Goal: Task Accomplishment & Management: Use online tool/utility

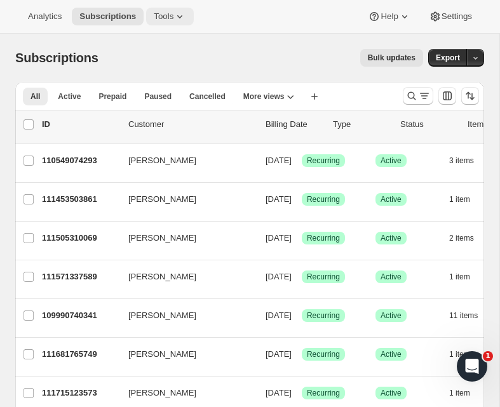
click at [182, 16] on icon at bounding box center [179, 16] width 5 height 3
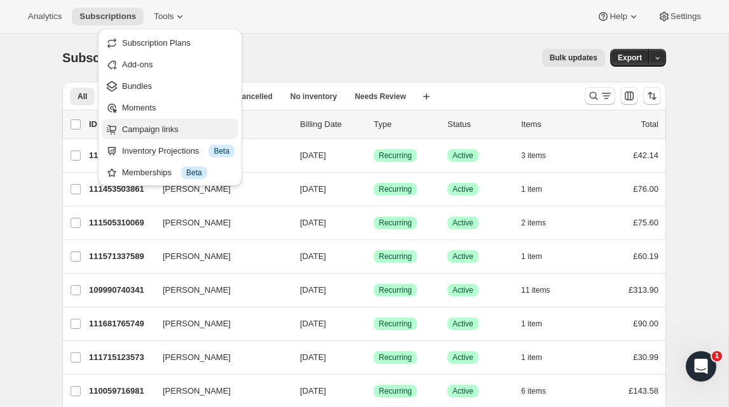
click at [134, 131] on span "Campaign links" at bounding box center [150, 130] width 57 height 10
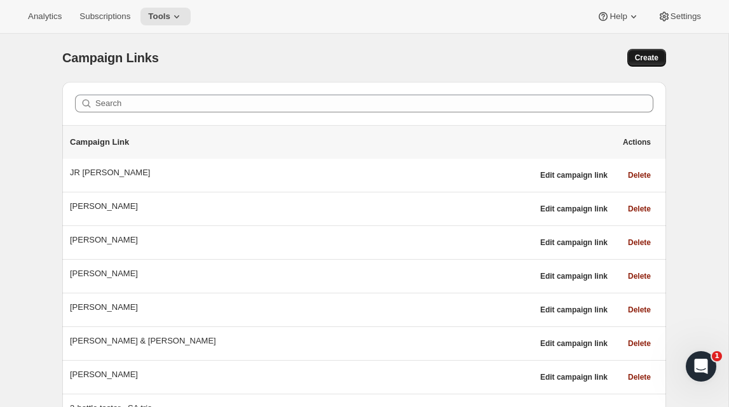
click at [499, 62] on span "Create" at bounding box center [647, 58] width 24 height 10
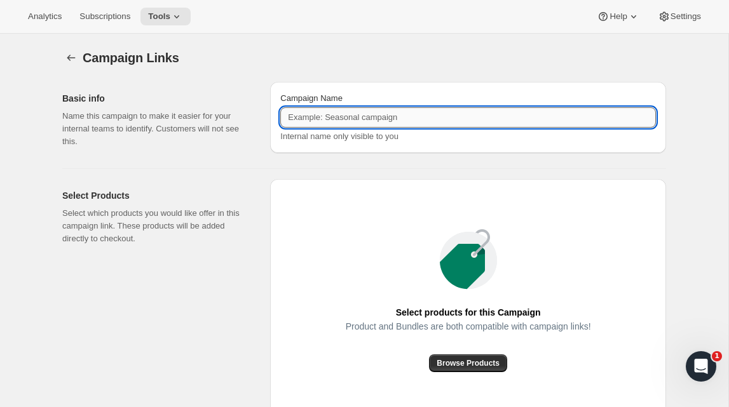
click at [438, 123] on input "Campaign Name" at bounding box center [467, 117] width 375 height 20
type input "French Reds Wine Box"
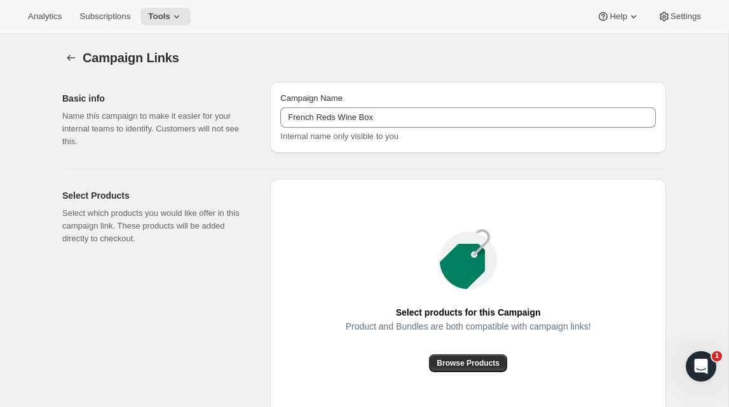
click at [466, 168] on div "Basic info Name this campaign to make it easier for your internal teams to iden…" at bounding box center [359, 299] width 614 height 455
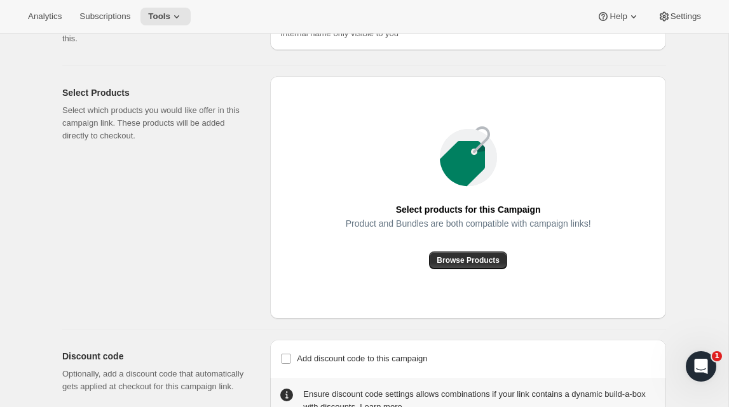
scroll to position [116, 0]
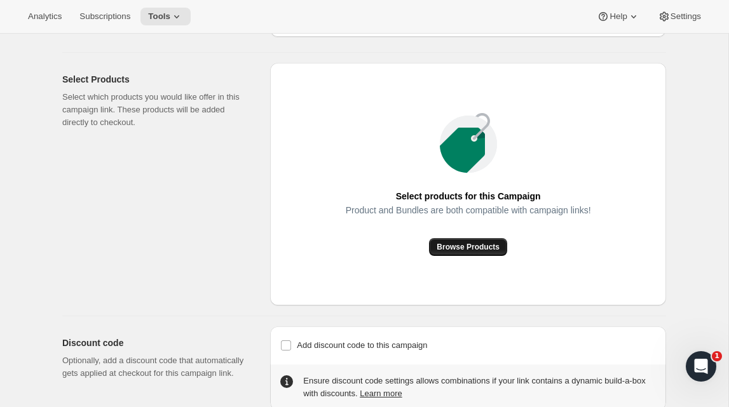
click at [466, 251] on span "Browse Products" at bounding box center [467, 247] width 63 height 10
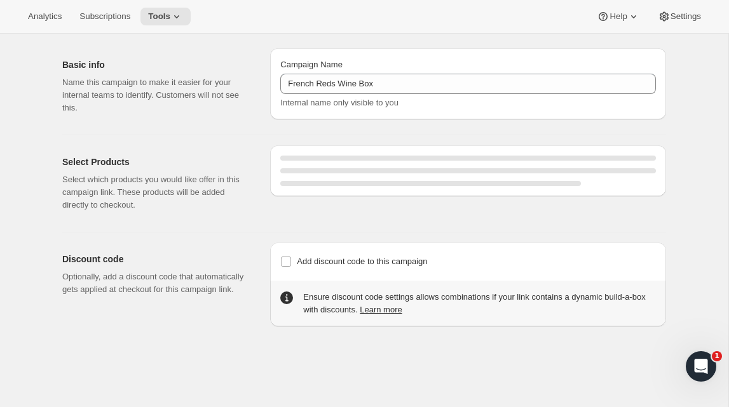
scroll to position [43, 0]
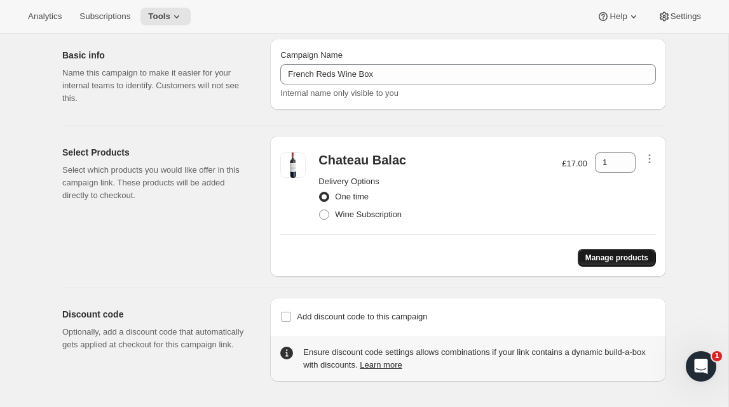
click at [499, 260] on span "Manage products" at bounding box center [616, 258] width 63 height 10
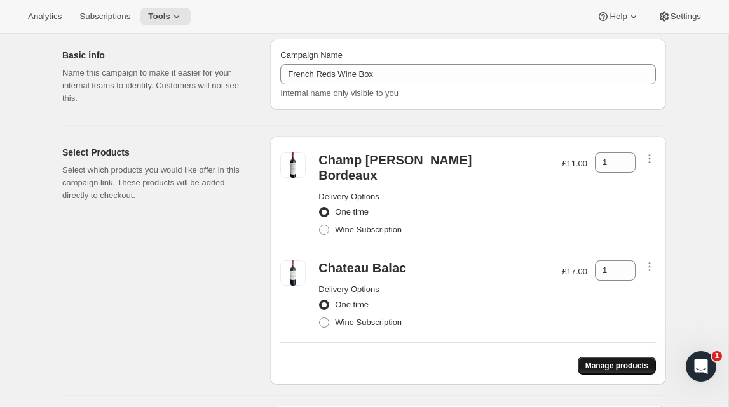
click at [499, 361] on span "Manage products" at bounding box center [616, 366] width 63 height 10
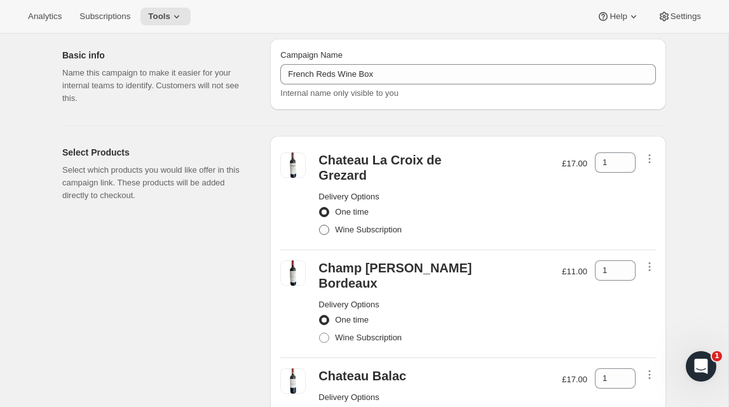
click at [326, 231] on span at bounding box center [324, 230] width 10 height 10
click at [320, 226] on input "Wine Subscription" at bounding box center [319, 225] width 1 height 1
radio input "true"
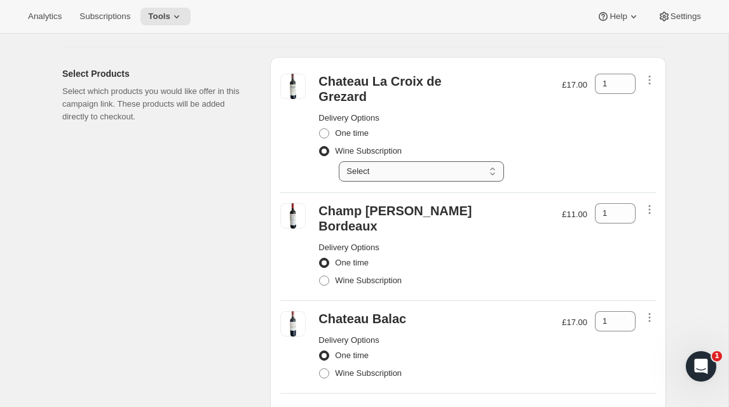
scroll to position [144, 0]
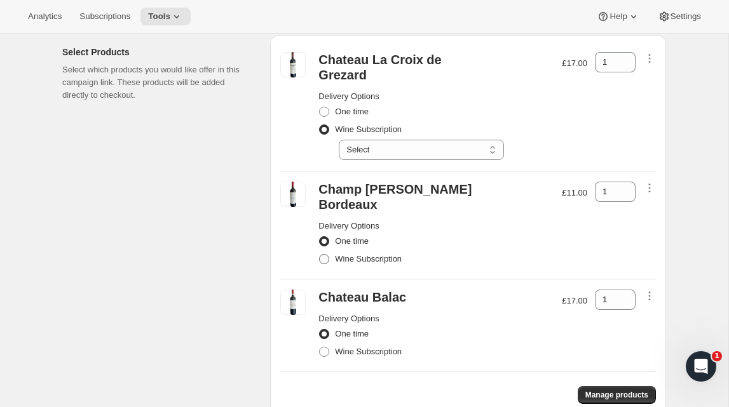
click at [323, 254] on span at bounding box center [323, 259] width 11 height 11
click at [320, 254] on input "Wine Subscription" at bounding box center [319, 254] width 1 height 1
radio input "true"
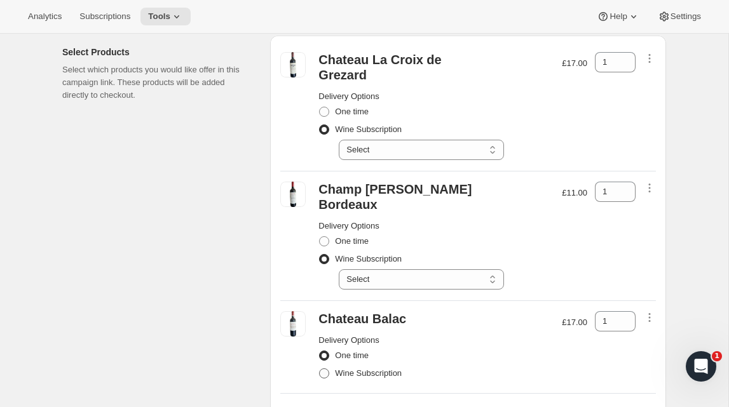
click at [327, 369] on span at bounding box center [324, 374] width 10 height 10
click at [320, 369] on input "Wine Subscription" at bounding box center [319, 369] width 1 height 1
radio input "true"
click at [499, 62] on div "1" at bounding box center [615, 62] width 41 height 20
click at [499, 58] on icon at bounding box center [625, 58] width 13 height 13
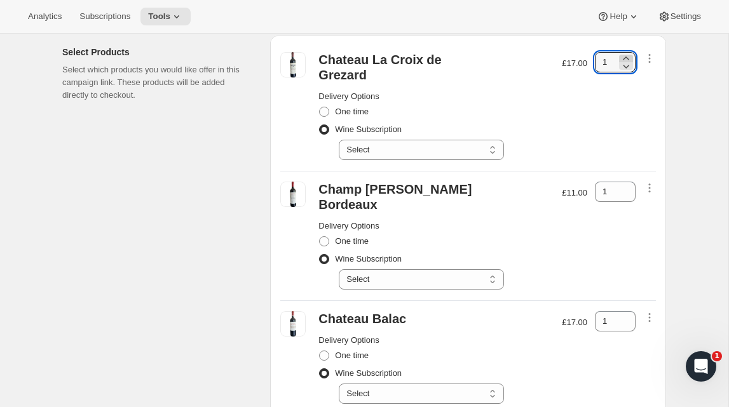
type input "2"
click at [499, 189] on icon at bounding box center [625, 188] width 13 height 13
type input "2"
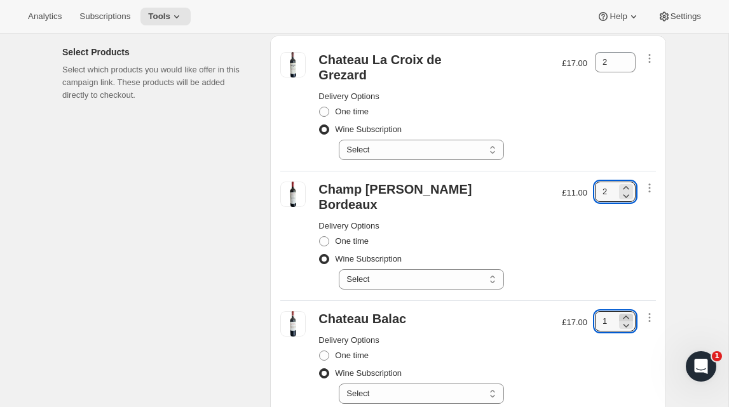
click at [499, 311] on icon at bounding box center [625, 317] width 13 height 13
type input "2"
click at [499, 272] on div "Campaign Links. This page is ready Campaign Links Basic info Name this campaign…" at bounding box center [364, 226] width 634 height 672
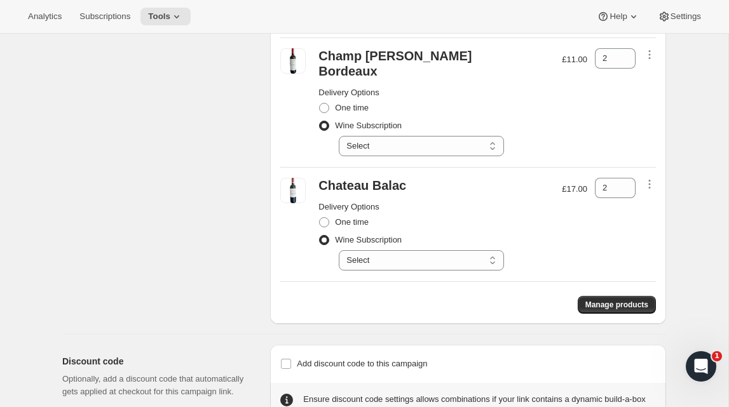
scroll to position [309, 0]
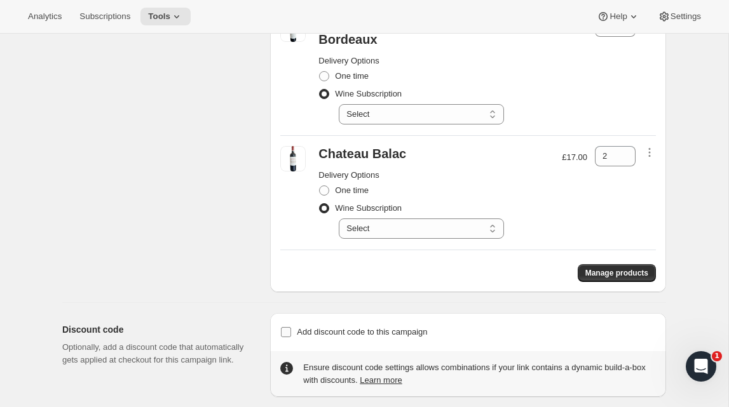
click at [286, 327] on input "Add discount code to this campaign" at bounding box center [286, 332] width 10 height 10
checkbox input "true"
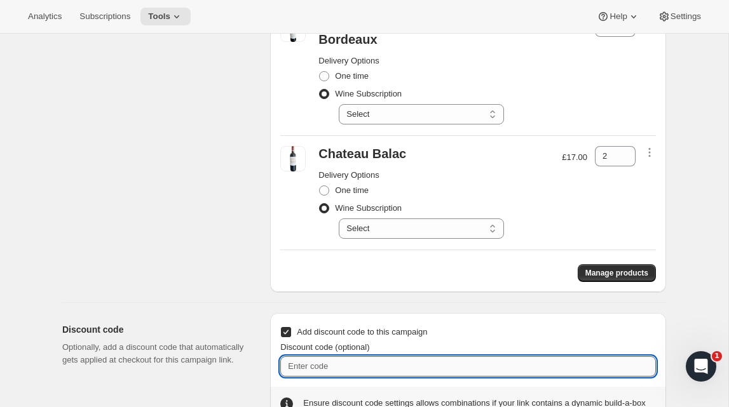
click at [399, 356] on input "Discount code (optional)" at bounding box center [467, 366] width 375 height 20
paste input "box-discount-TZQSEO"
type input "box-discount-TZQSEO"
click at [262, 307] on div "Discount code Optionally, add a discount code that automatically gets applied a…" at bounding box center [359, 368] width 614 height 130
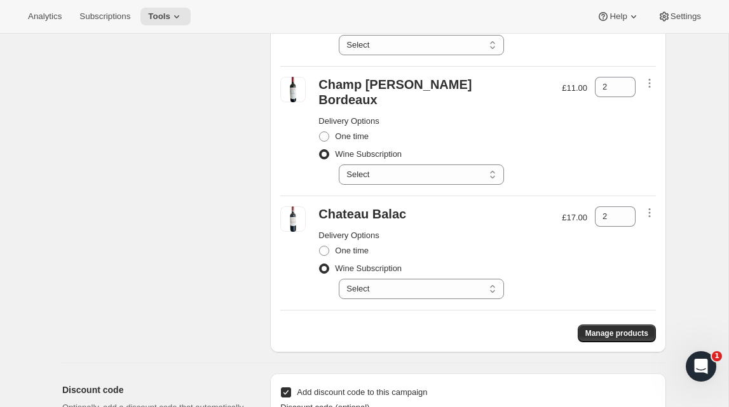
scroll to position [0, 0]
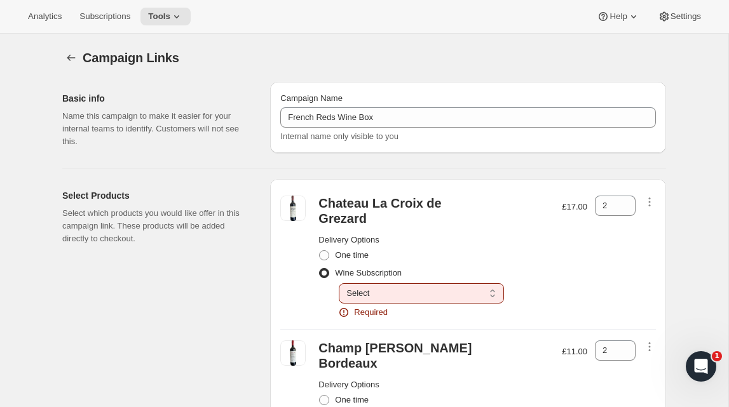
click at [489, 295] on select "Select Deliver every 1 month" at bounding box center [421, 293] width 165 height 20
select select "gid://shopify/SellingPlan/710437929333"
click at [339, 283] on select "Select Deliver every 1 month" at bounding box center [421, 293] width 165 height 20
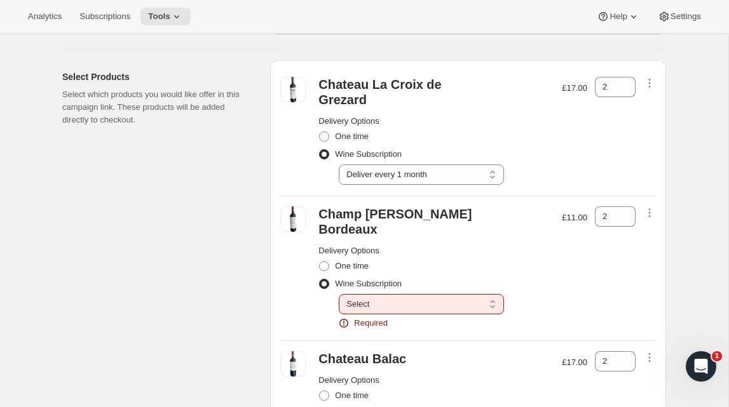
scroll to position [122, 0]
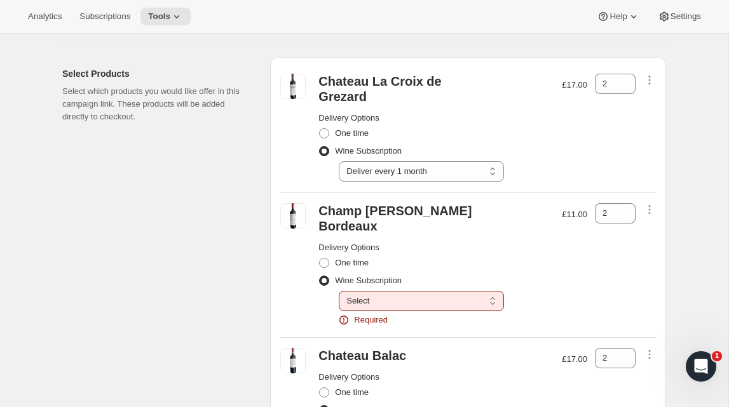
click at [491, 291] on select "Select Deliver every 1 month" at bounding box center [421, 301] width 165 height 20
select select "gid://shopify/SellingPlan/710437929333"
click at [339, 291] on select "Select Deliver every 1 month" at bounding box center [421, 301] width 165 height 20
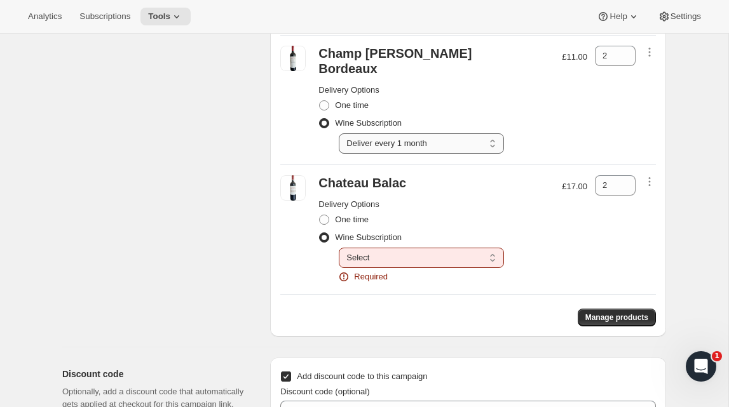
scroll to position [282, 0]
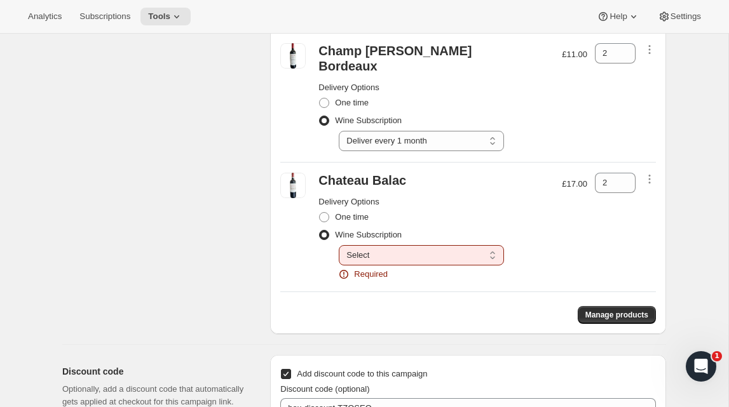
click at [488, 245] on select "Select Deliver every 1 month" at bounding box center [421, 255] width 165 height 20
select select "gid://shopify/SellingPlan/710437929333"
click at [339, 245] on select "Select Deliver every 1 month" at bounding box center [421, 255] width 165 height 20
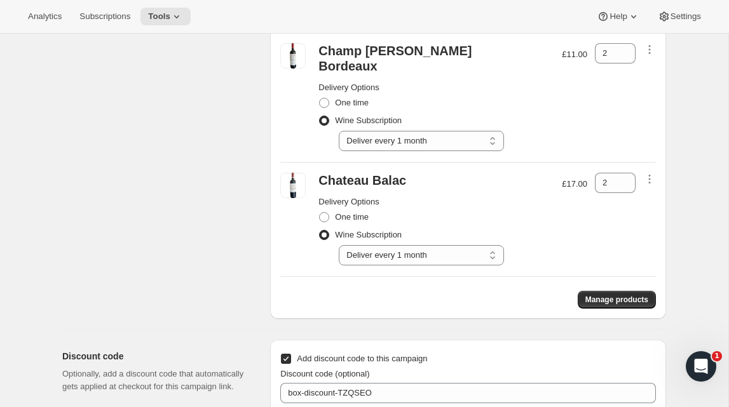
click at [499, 227] on div "Campaign Links. This page is ready Campaign Links Basic info Name this campaign…" at bounding box center [364, 106] width 634 height 708
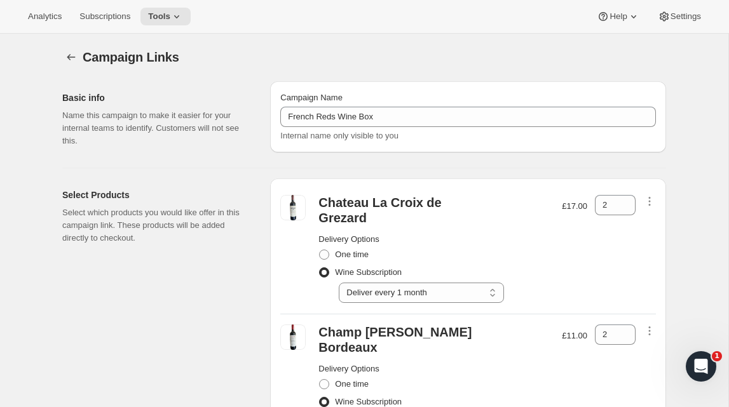
scroll to position [0, 0]
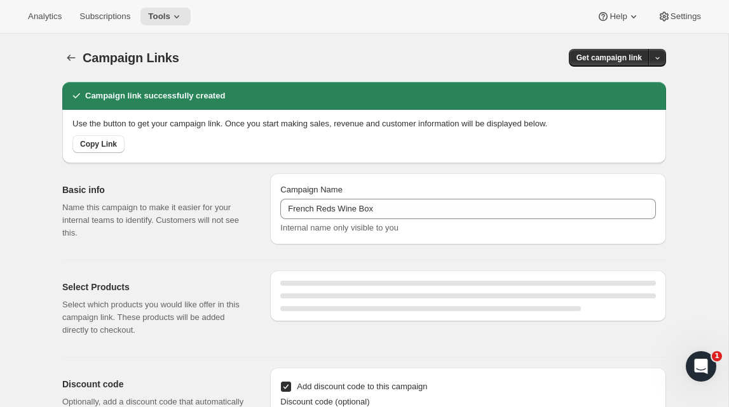
select select "gid://shopify/SellingPlan/710437929333"
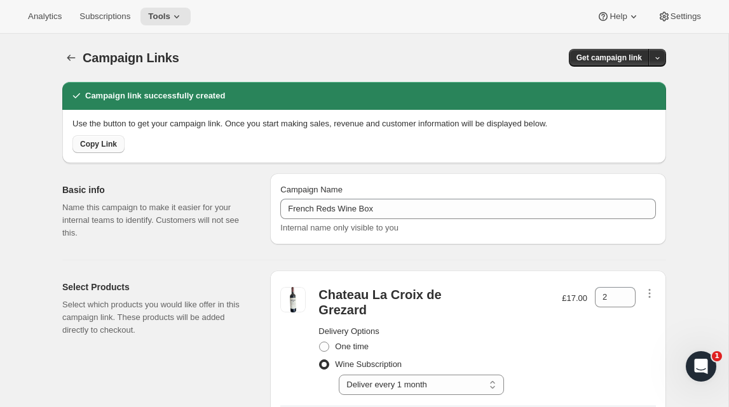
click at [101, 144] on span "Copy Link" at bounding box center [98, 144] width 37 height 10
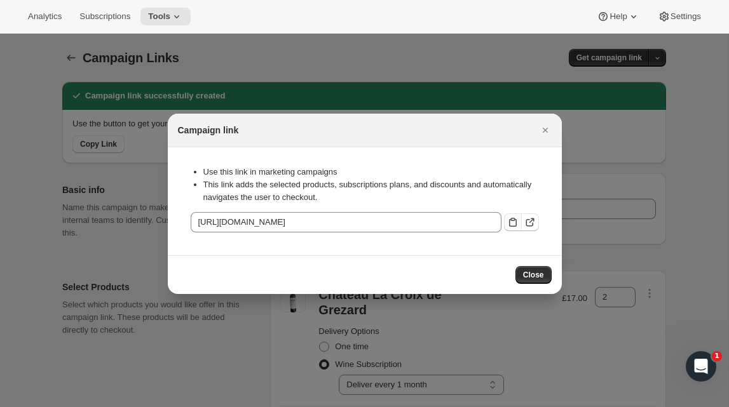
click at [499, 221] on icon ":r60:" at bounding box center [512, 222] width 13 height 13
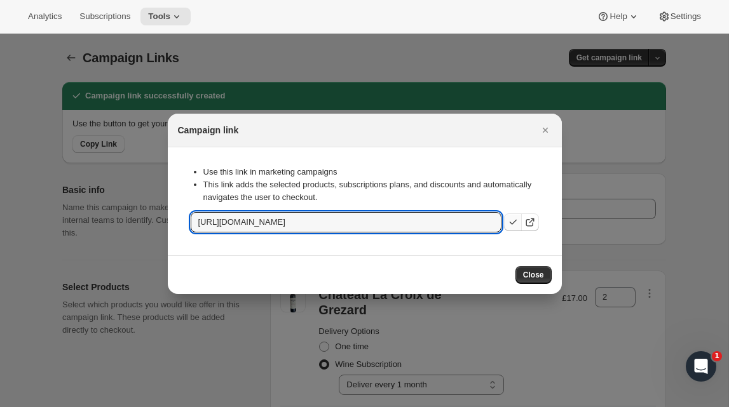
click at [499, 126] on div at bounding box center [364, 203] width 729 height 407
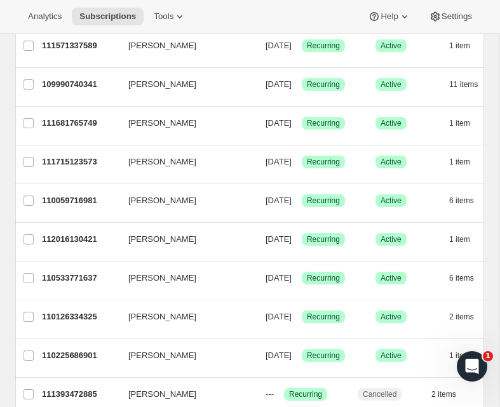
scroll to position [232, 0]
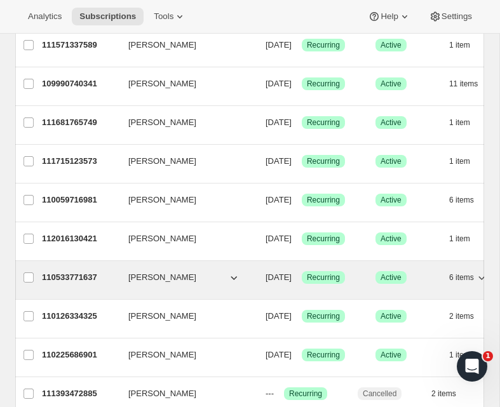
click at [85, 282] on p "110533771637" at bounding box center [80, 277] width 76 height 13
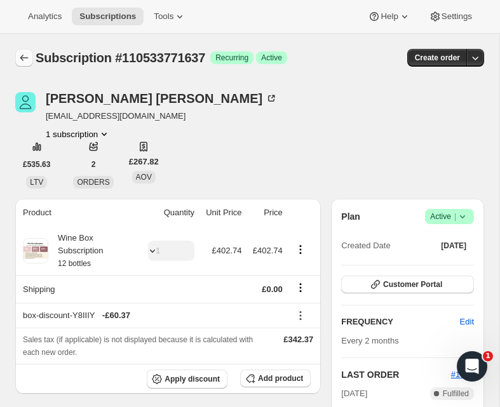
click at [24, 56] on icon "Subscriptions" at bounding box center [24, 57] width 13 height 13
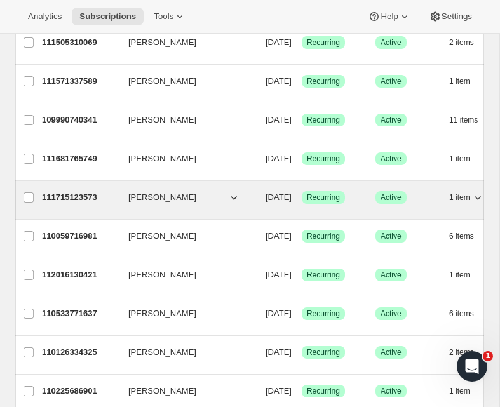
scroll to position [198, 0]
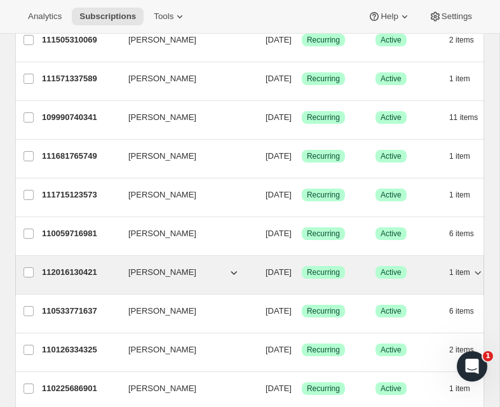
click at [84, 280] on div "112016130421 kate armstrong 10/06/2025 Success Recurring Success Active 1 item …" at bounding box center [314, 273] width 545 height 18
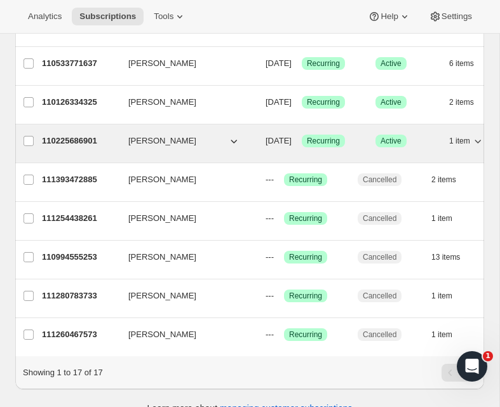
scroll to position [466, 0]
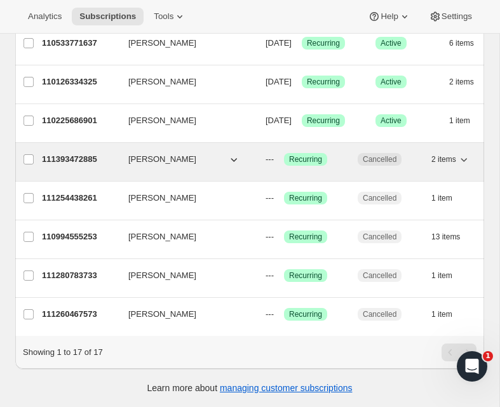
click at [77, 159] on p "111393472885" at bounding box center [80, 159] width 76 height 13
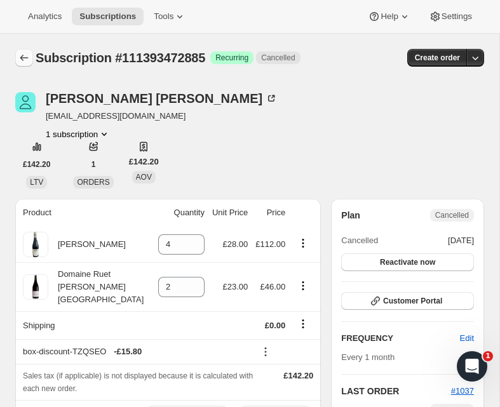
click at [24, 64] on icon "Subscriptions" at bounding box center [24, 57] width 13 height 13
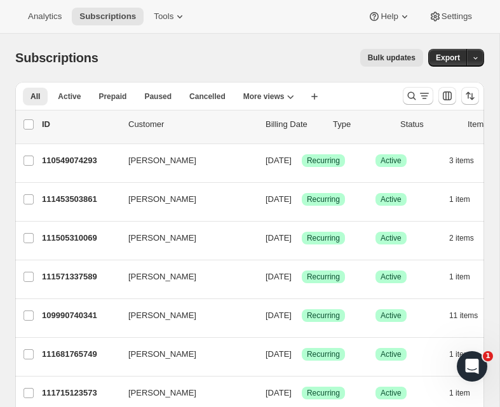
click at [182, 19] on icon at bounding box center [179, 16] width 13 height 13
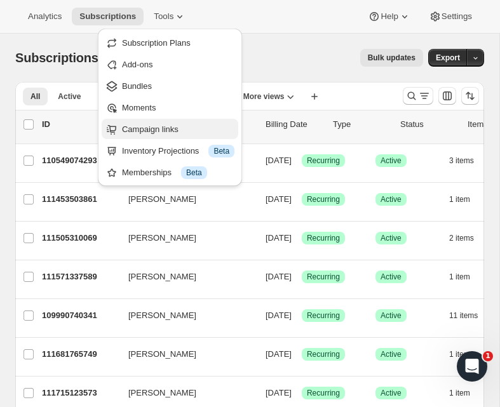
click at [179, 125] on span "Campaign links" at bounding box center [150, 130] width 57 height 10
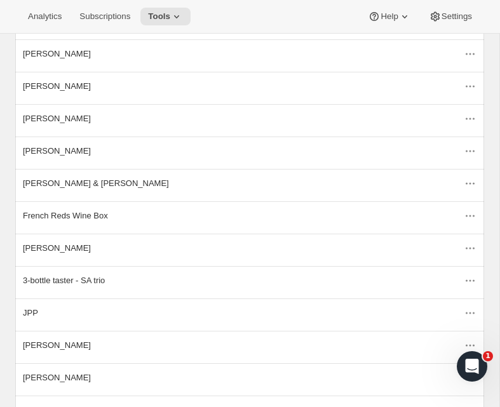
scroll to position [159, 0]
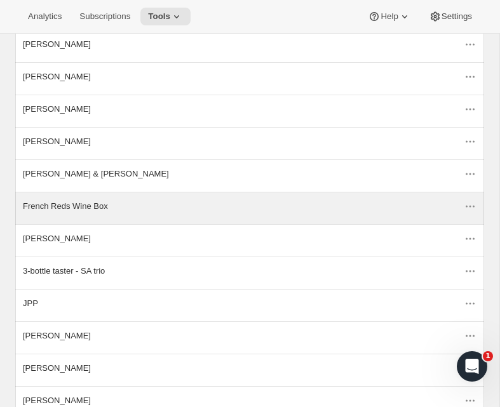
click at [102, 201] on div "French Reds Wine Box" at bounding box center [243, 206] width 441 height 13
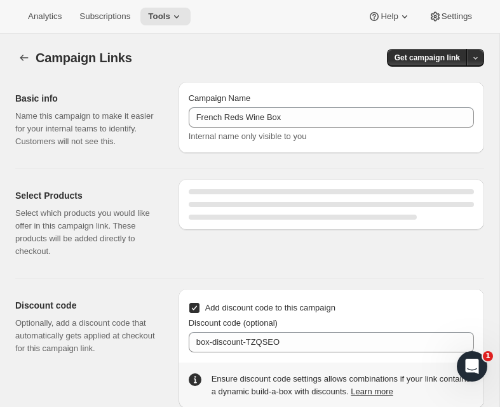
select select "gid://shopify/SellingPlan/710437929333"
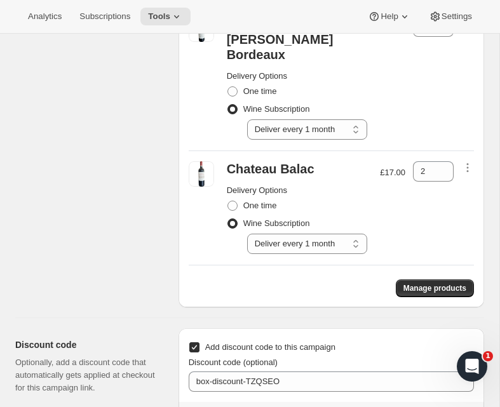
scroll to position [360, 0]
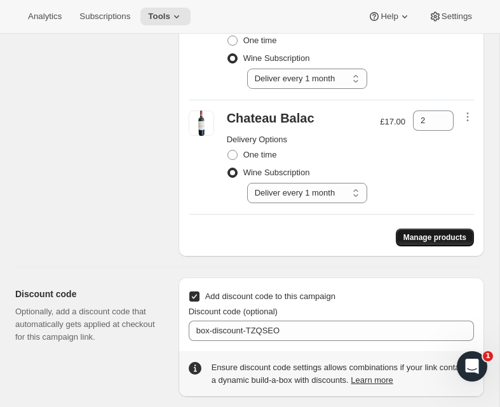
click at [420, 233] on span "Manage products" at bounding box center [434, 238] width 63 height 10
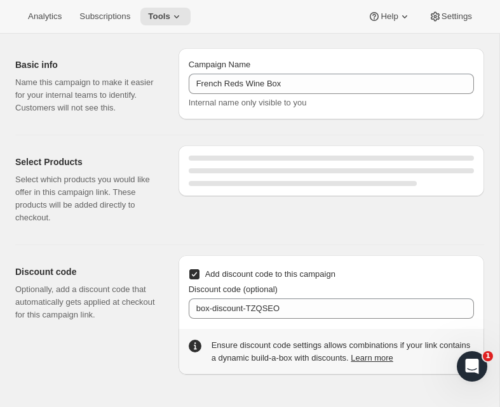
select select "gid://shopify/SellingPlan/710437929333"
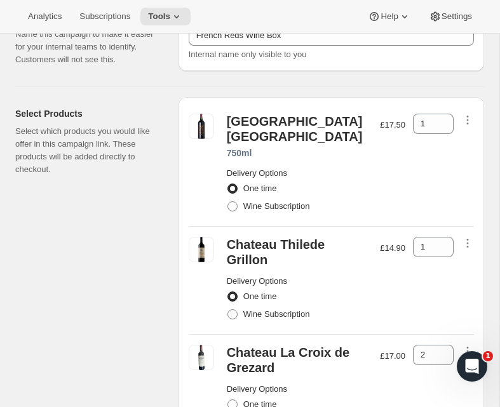
scroll to position [0, 0]
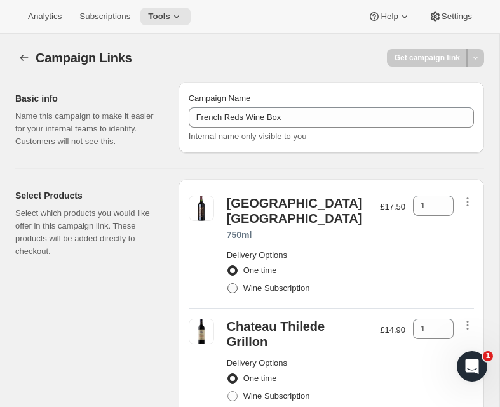
click at [292, 285] on span "Wine Subscription" at bounding box center [276, 288] width 67 height 10
click at [228, 284] on input "Wine Subscription" at bounding box center [227, 283] width 1 height 1
radio input "true"
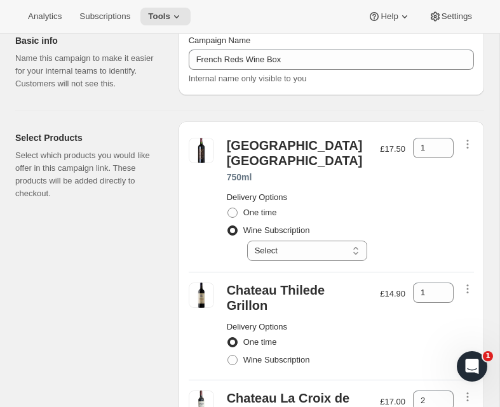
scroll to position [78, 0]
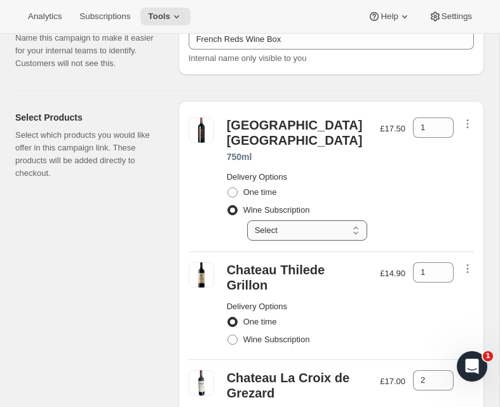
click at [327, 237] on select "Select Deliver every 1 month" at bounding box center [307, 230] width 121 height 20
select select "gid://shopify/SellingPlan/710437929333"
click at [247, 220] on select "Select Deliver every 1 month" at bounding box center [307, 230] width 121 height 20
drag, startPoint x: 236, startPoint y: 327, endPoint x: 247, endPoint y: 325, distance: 10.9
click at [237, 334] on span at bounding box center [232, 339] width 11 height 11
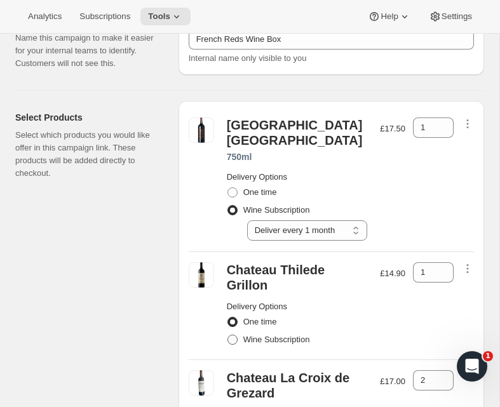
click at [228, 335] on input "Wine Subscription" at bounding box center [227, 335] width 1 height 1
radio input "true"
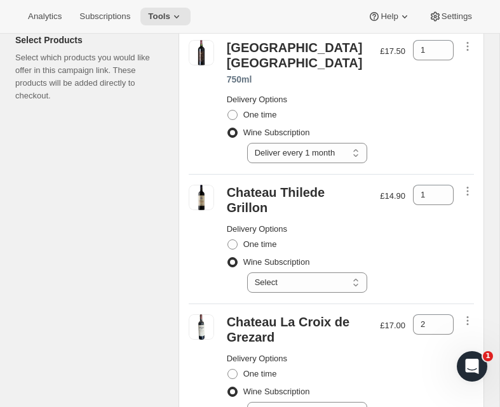
scroll to position [157, 0]
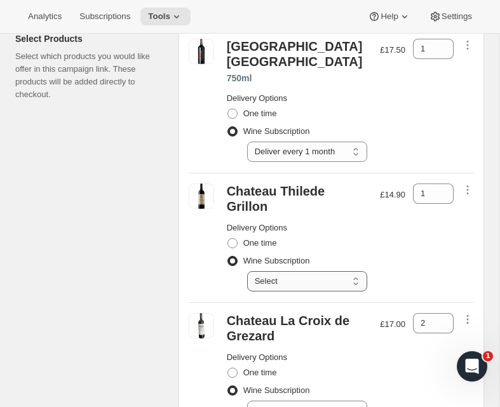
click at [308, 271] on select "Select Deliver every 1 month" at bounding box center [307, 281] width 121 height 20
select select "gid://shopify/SellingPlan/710437929333"
click at [247, 271] on select "Select Deliver every 1 month" at bounding box center [307, 281] width 121 height 20
click at [439, 188] on icon at bounding box center [444, 190] width 13 height 13
type input "2"
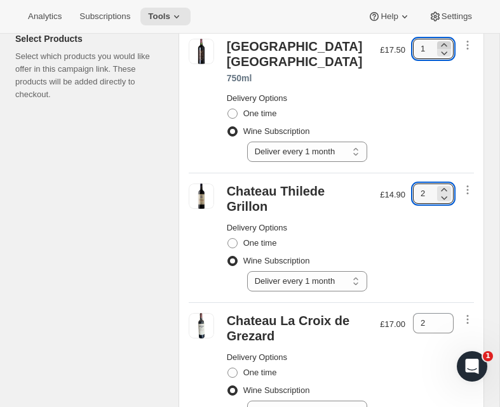
click at [443, 41] on icon at bounding box center [444, 45] width 13 height 13
type input "2"
click at [168, 152] on div "Select Products Select which products you would like offer in this campaign lin…" at bounding box center [244, 373] width 479 height 722
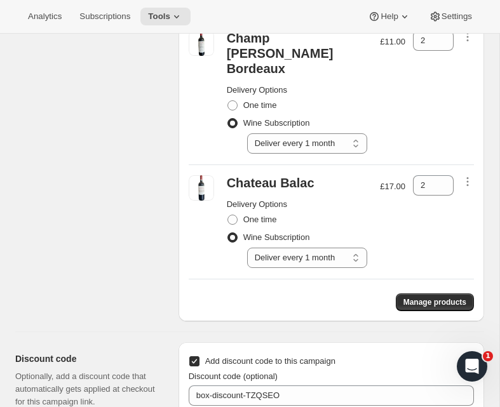
scroll to position [619, 0]
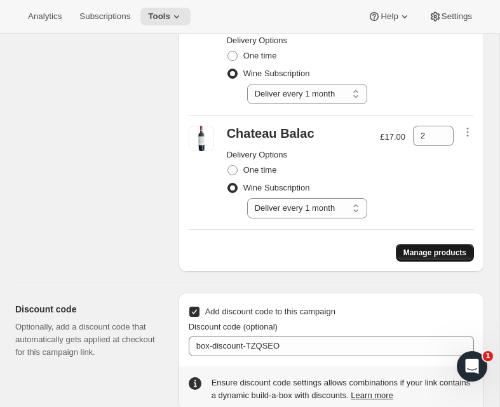
click at [423, 244] on button "Manage products" at bounding box center [435, 253] width 78 height 18
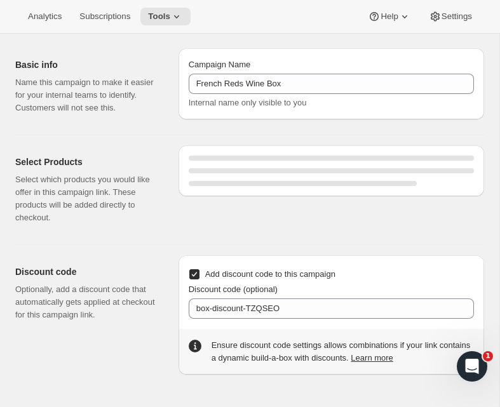
select select "gid://shopify/SellingPlan/710437929333"
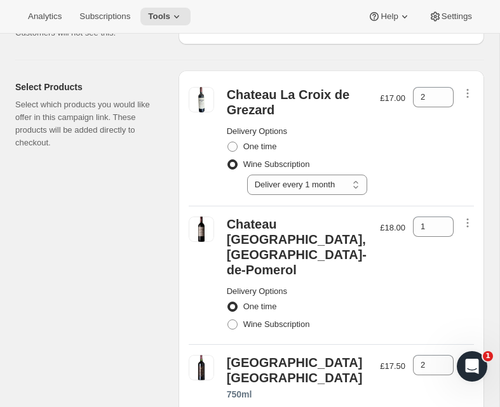
scroll to position [109, 0]
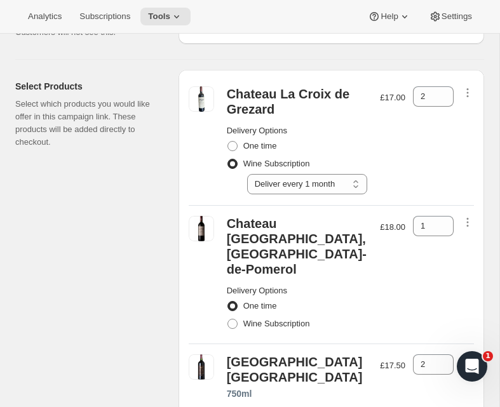
drag, startPoint x: 299, startPoint y: 310, endPoint x: 336, endPoint y: 301, distance: 38.7
click at [299, 319] on span "Wine Subscription" at bounding box center [276, 324] width 67 height 10
click at [228, 319] on input "Wine Subscription" at bounding box center [227, 319] width 1 height 1
radio input "true"
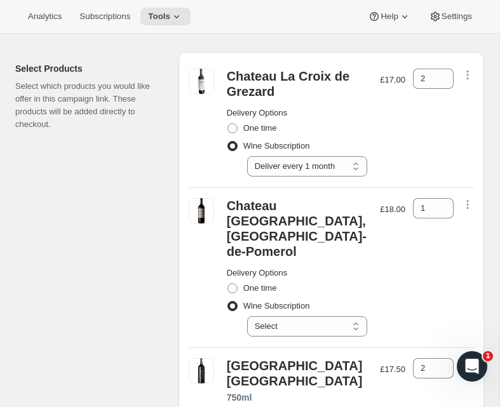
scroll to position [128, 0]
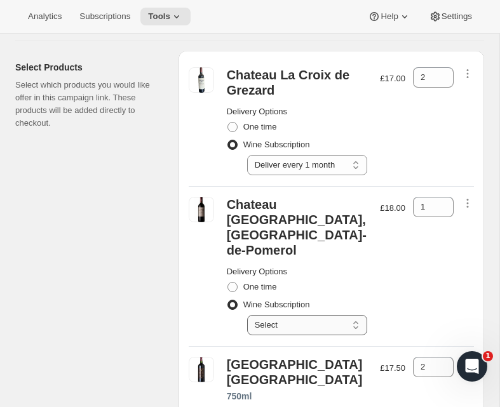
click at [337, 315] on select "Select Deliver every 1 month" at bounding box center [307, 325] width 121 height 20
select select "gid://shopify/SellingPlan/710437929333"
click at [247, 315] on select "Select Deliver every 1 month" at bounding box center [307, 325] width 121 height 20
drag, startPoint x: 447, startPoint y: 202, endPoint x: 439, endPoint y: 204, distance: 7.9
click at [447, 202] on icon at bounding box center [444, 203] width 13 height 13
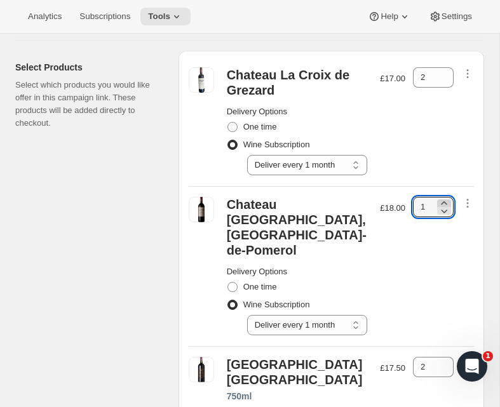
type input "2"
click at [376, 252] on div "Chateau La Croix Romane, Lalande-de-Pomerol Delivery Options One time Wine Subs…" at bounding box center [331, 266] width 285 height 151
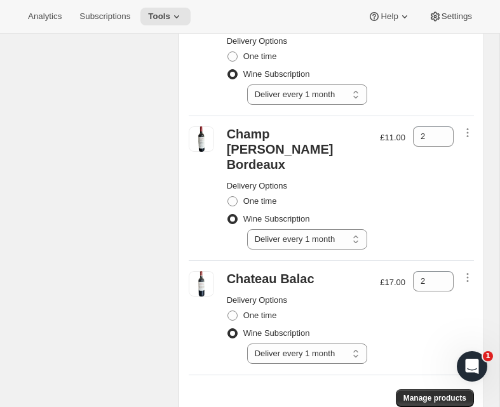
scroll to position [764, 0]
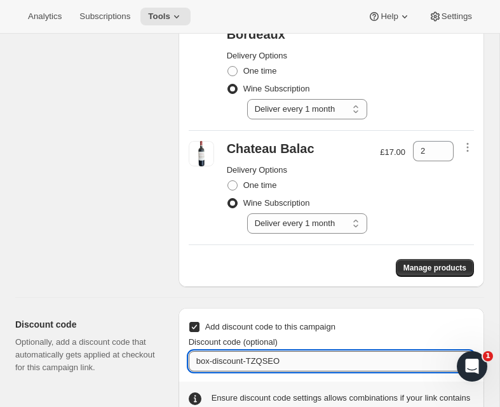
click at [275, 351] on input "box-discount-TZQSEO" at bounding box center [331, 361] width 285 height 20
click at [273, 351] on input "box-discount-TZQSEO" at bounding box center [331, 361] width 285 height 20
click at [272, 351] on input "box-discount-TZQSEO" at bounding box center [331, 361] width 285 height 20
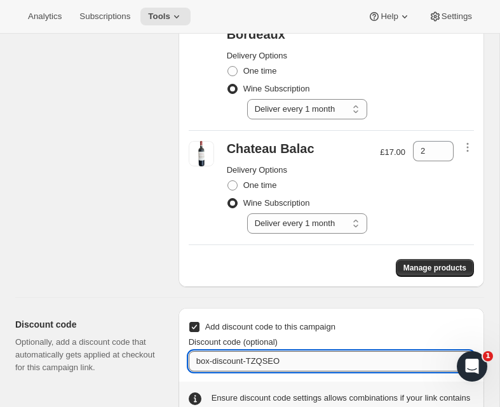
click at [272, 351] on input "box-discount-TZQSEO" at bounding box center [331, 361] width 285 height 20
paste input "box-discount-Y8IIIY"
type input "box-discount-Y8IIIY"
click at [145, 349] on div "Discount code Optionally, add a discount code that automatically gets applied a…" at bounding box center [91, 367] width 153 height 119
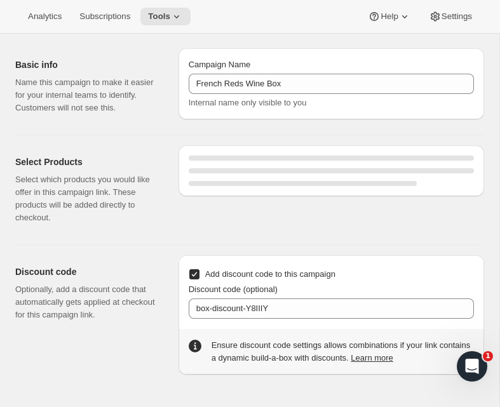
select select "gid://shopify/SellingPlan/710437929333"
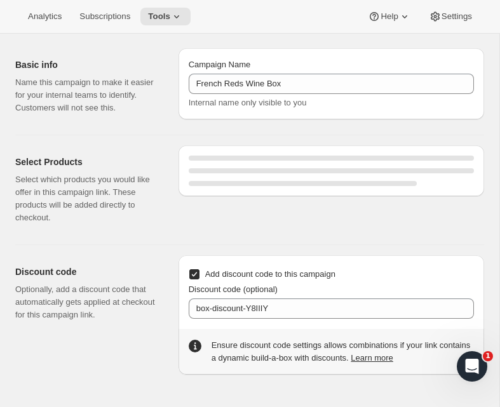
select select "gid://shopify/SellingPlan/710437929333"
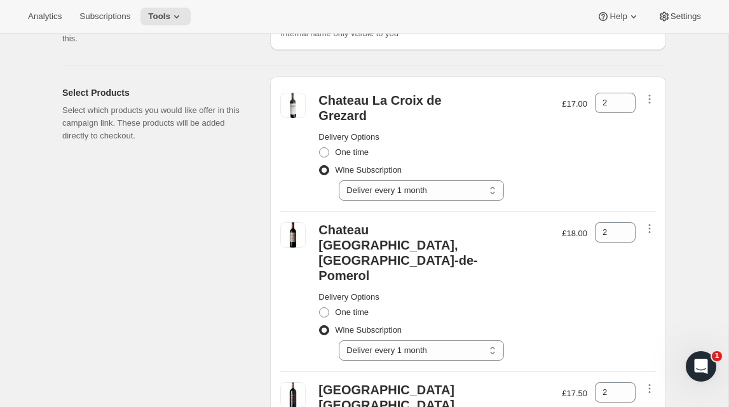
scroll to position [0, 0]
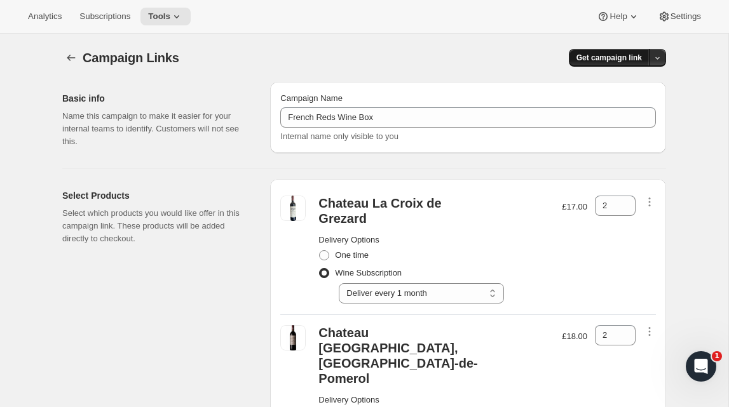
click at [499, 57] on span "Get campaign link" at bounding box center [608, 58] width 65 height 10
click at [499, 83] on div "Copy Link" at bounding box center [631, 84] width 53 height 13
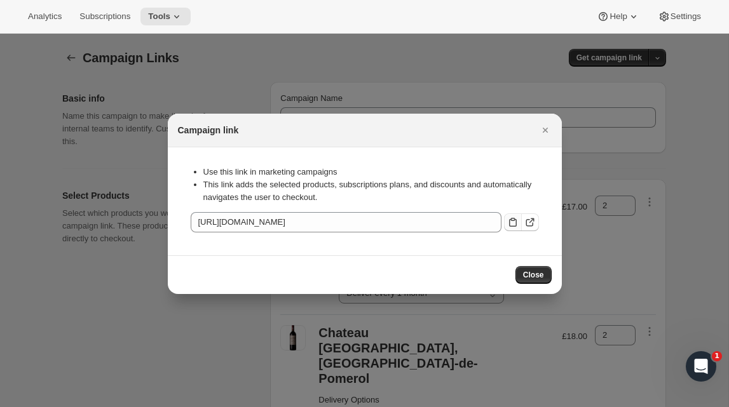
click at [499, 227] on icon ":r6e:" at bounding box center [512, 222] width 13 height 13
click at [499, 274] on span "Close" at bounding box center [533, 275] width 21 height 10
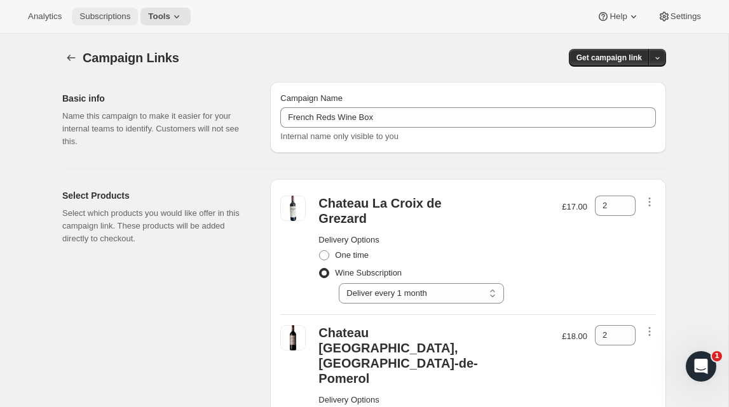
click at [109, 23] on button "Subscriptions" at bounding box center [105, 17] width 66 height 18
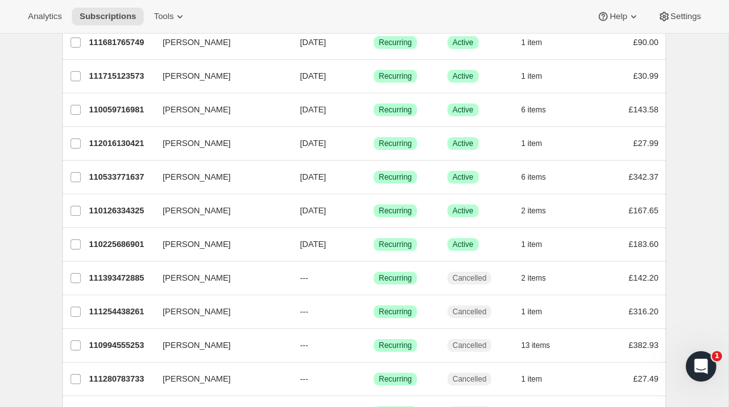
scroll to position [343, 0]
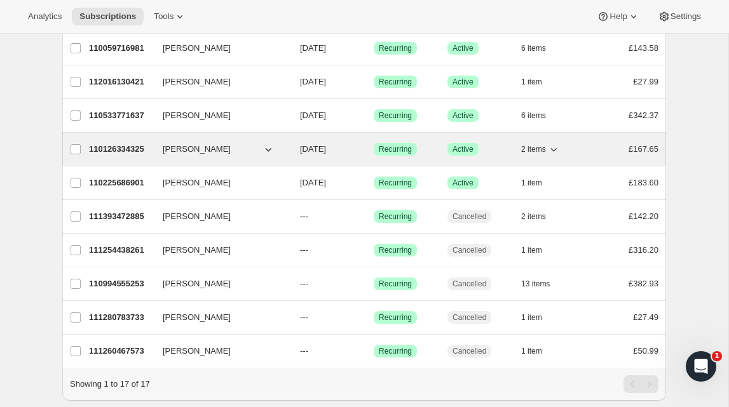
click at [126, 149] on p "110126334325" at bounding box center [121, 149] width 64 height 13
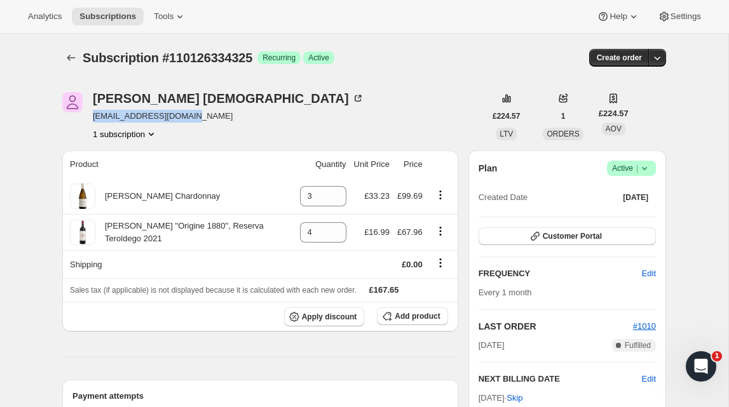
drag, startPoint x: 193, startPoint y: 116, endPoint x: 91, endPoint y: 114, distance: 102.3
click at [91, 114] on div "Pranai Buddhdev pranai2000@hotmail.com 1 subscription" at bounding box center [273, 116] width 423 height 48
copy span "pranai2000@hotmail.com"
click at [261, 121] on div "Pranai Buddhdev pranai2000@hotmail.com 1 subscription" at bounding box center [273, 116] width 423 height 48
click at [301, 116] on div "Pranai Buddhdev pranai2000@hotmail.com 1 subscription" at bounding box center [273, 116] width 423 height 48
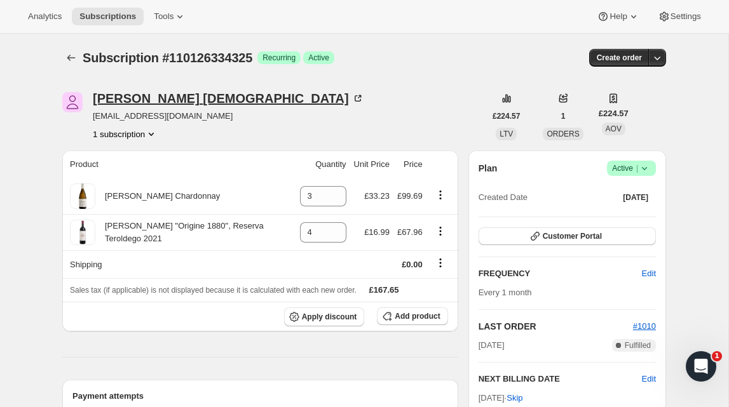
click at [125, 97] on div "Pranai Buddhdev" at bounding box center [228, 98] width 271 height 13
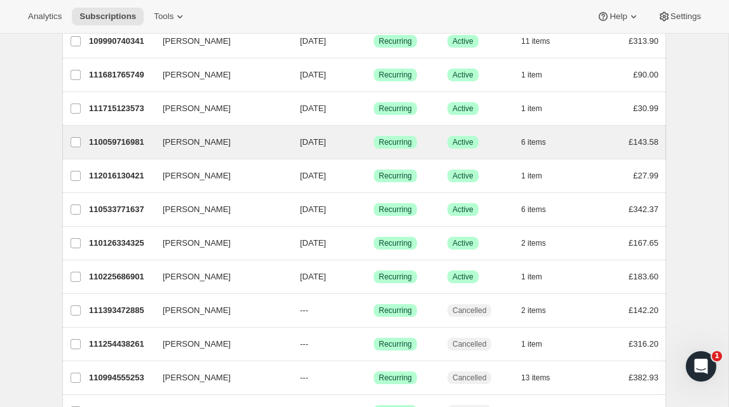
scroll to position [250, 0]
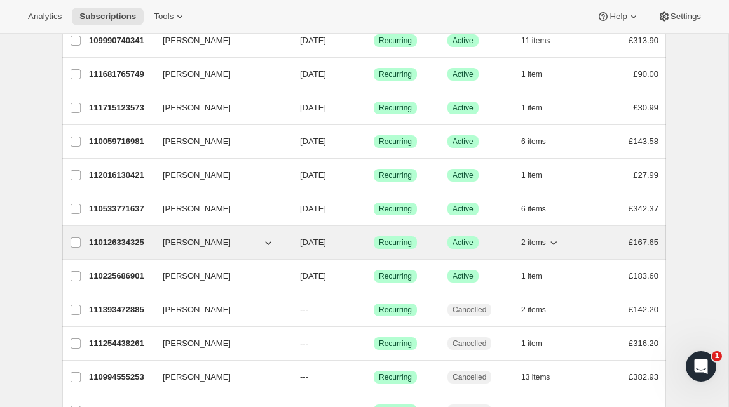
click at [121, 239] on p "110126334325" at bounding box center [121, 242] width 64 height 13
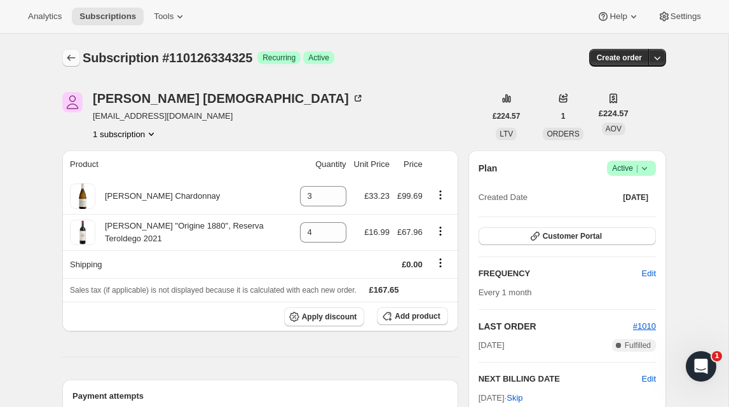
click at [72, 57] on icon "Subscriptions" at bounding box center [71, 57] width 13 height 13
